Goal: Download file/media

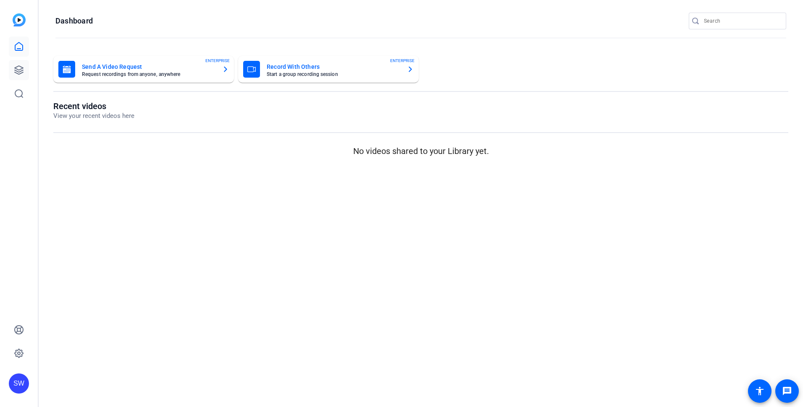
click at [18, 71] on icon at bounding box center [19, 70] width 10 height 10
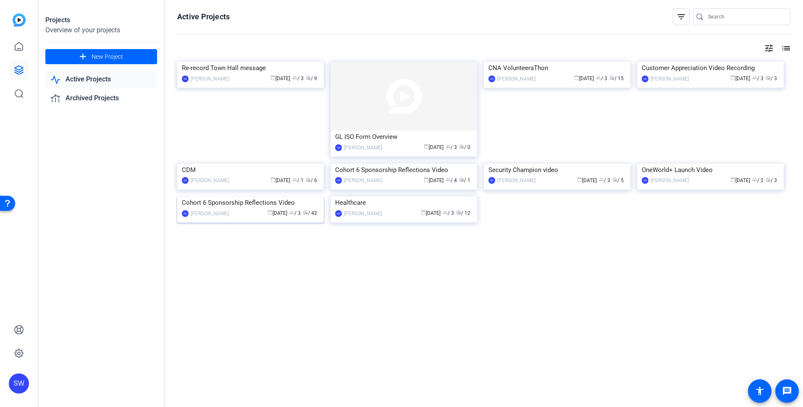
click at [233, 218] on div "calendar_today May 16 group / 3 radio / 42" at bounding box center [276, 213] width 86 height 9
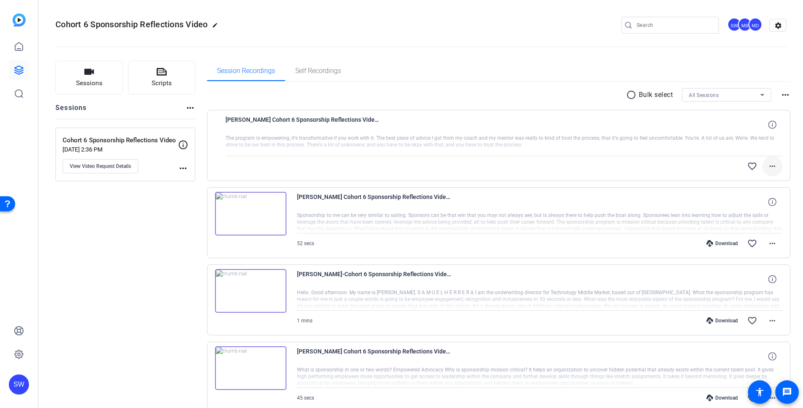
click at [768, 166] on mat-icon "more_horiz" at bounding box center [772, 166] width 10 height 10
click at [479, 96] on div at bounding box center [401, 204] width 803 height 408
click at [462, 140] on div at bounding box center [504, 145] width 557 height 21
click at [430, 124] on div "[PERSON_NAME] Cohort 6 Sponsorship Reflections Video [DATE] 07_05_13" at bounding box center [504, 125] width 557 height 20
click at [771, 169] on mat-icon "more_horiz" at bounding box center [772, 166] width 10 height 10
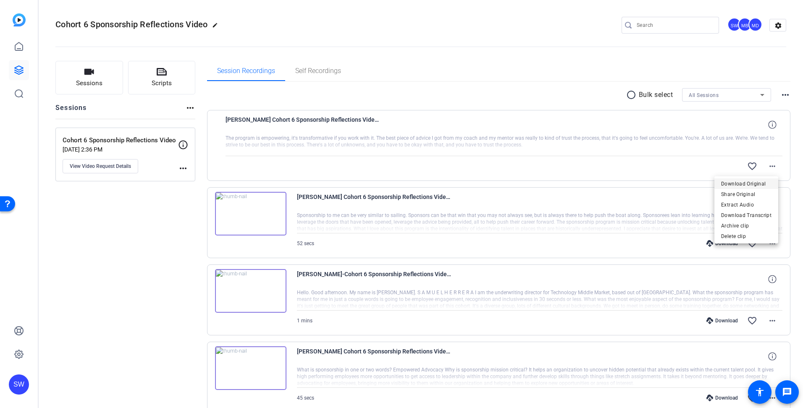
click at [742, 185] on span "Download Original" at bounding box center [746, 184] width 50 height 10
click at [788, 392] on mat-icon "message" at bounding box center [787, 392] width 10 height 10
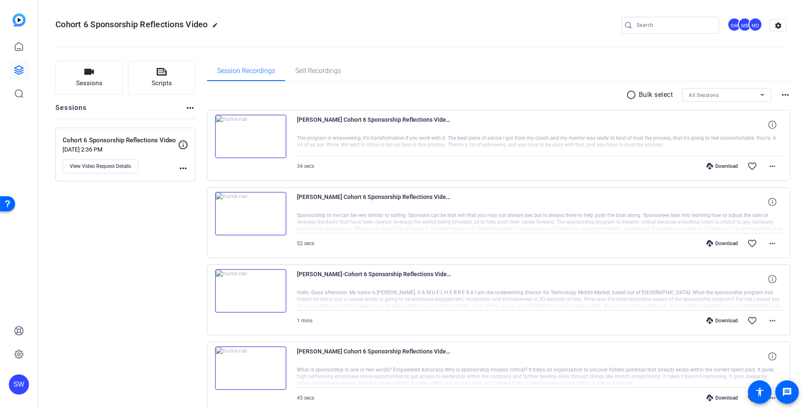
click at [249, 138] on img at bounding box center [250, 137] width 71 height 44
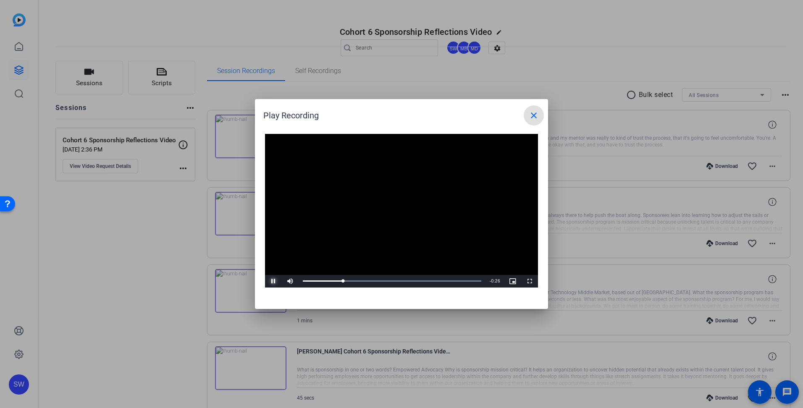
click at [271, 281] on span "Video Player" at bounding box center [273, 281] width 17 height 0
click at [534, 114] on mat-icon "close" at bounding box center [534, 115] width 10 height 10
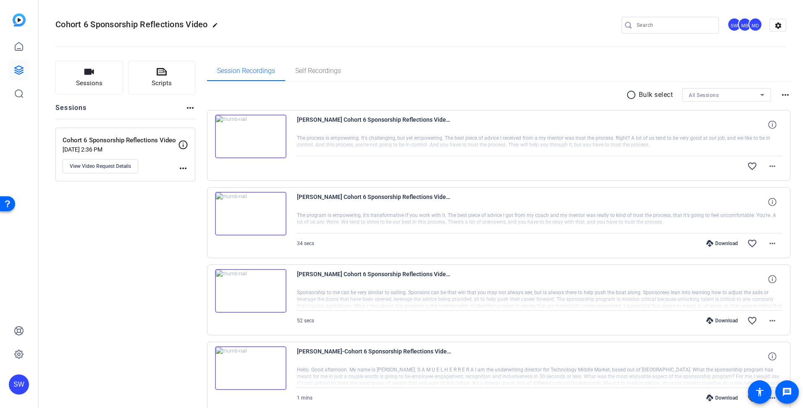
click at [247, 136] on img at bounding box center [250, 137] width 71 height 44
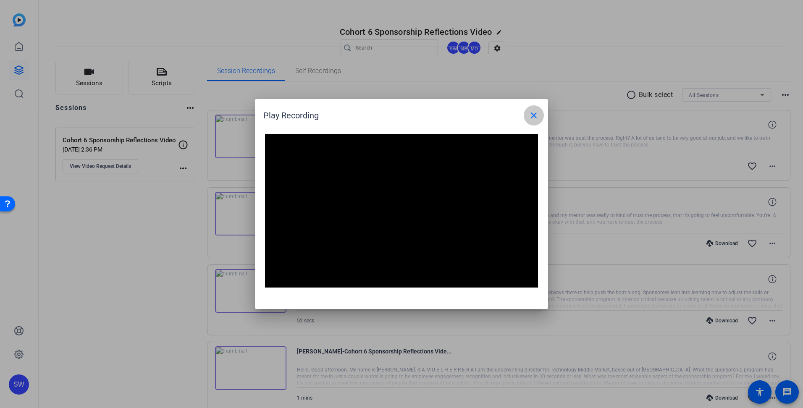
click at [533, 117] on mat-icon "close" at bounding box center [534, 115] width 10 height 10
